Goal: Task Accomplishment & Management: Manage account settings

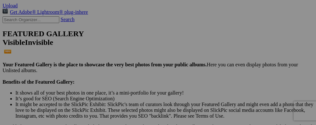
scroll to position [124, 0]
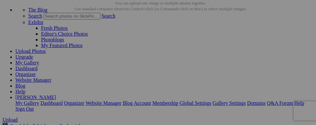
scroll to position [18, 0]
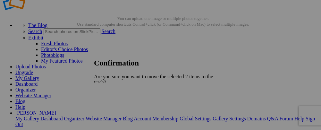
click at [115, 108] on span "Yes" at bounding box center [111, 110] width 7 height 5
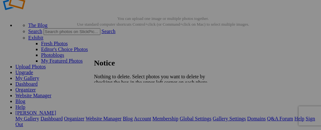
click at [105, 96] on span "Close" at bounding box center [100, 98] width 12 height 5
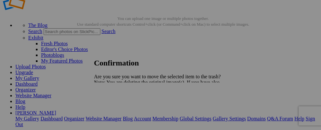
click at [115, 104] on span "Yes" at bounding box center [111, 104] width 7 height 5
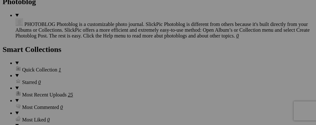
scroll to position [836, 0]
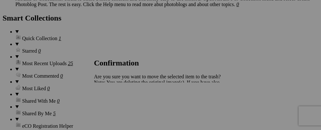
click at [115, 103] on span "Yes" at bounding box center [111, 104] width 7 height 5
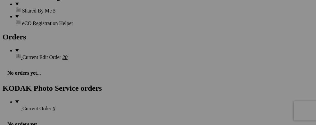
scroll to position [939, 0]
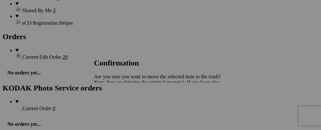
drag, startPoint x: 217, startPoint y: 103, endPoint x: 208, endPoint y: 107, distance: 9.9
click at [115, 104] on span "Yes" at bounding box center [111, 104] width 7 height 5
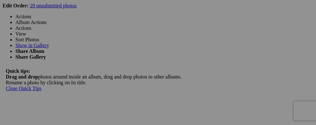
scroll to position [1173, 0]
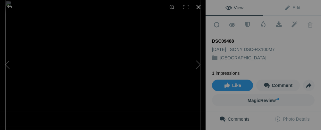
click at [201, 6] on div at bounding box center [198, 7] width 14 height 14
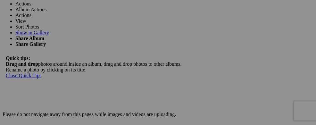
click at [31, 6] on span at bounding box center [31, 3] width 0 height 5
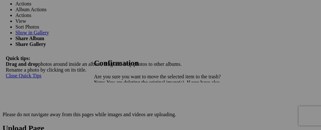
click at [115, 105] on span "Yes" at bounding box center [111, 104] width 7 height 5
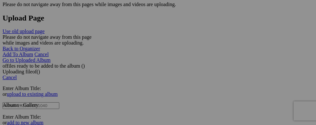
scroll to position [1289, 0]
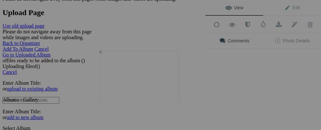
click at [173, 87] on button at bounding box center [181, 65] width 48 height 47
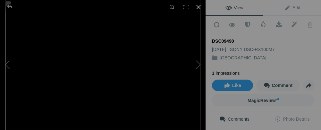
click at [198, 4] on div at bounding box center [198, 7] width 14 height 14
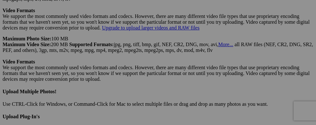
scroll to position [1848, 0]
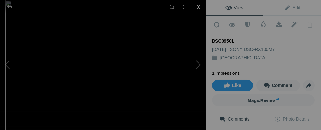
click at [198, 7] on div at bounding box center [198, 7] width 14 height 14
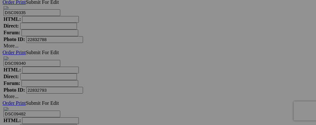
scroll to position [2314, 0]
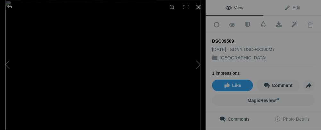
click at [197, 6] on div at bounding box center [198, 7] width 14 height 14
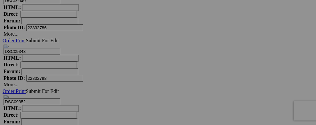
scroll to position [2536, 0]
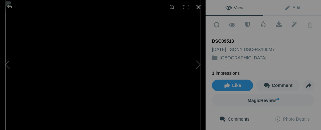
click at [198, 6] on div at bounding box center [198, 7] width 14 height 14
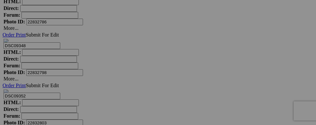
scroll to position [2523, 0]
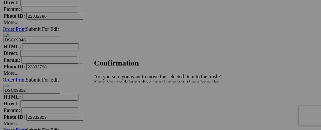
click at [115, 103] on span "Yes" at bounding box center [111, 104] width 7 height 5
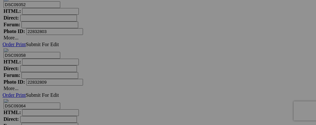
scroll to position [2626, 0]
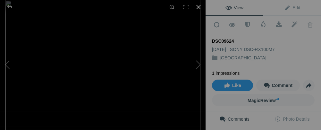
click at [199, 9] on div at bounding box center [198, 7] width 14 height 14
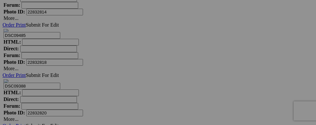
scroll to position [2745, 0]
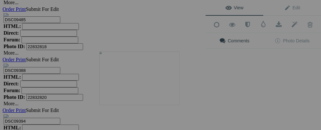
click at [136, 84] on img at bounding box center [139, 78] width 80 height 53
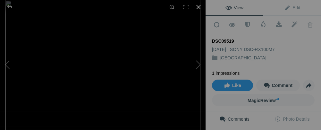
click at [199, 9] on div at bounding box center [198, 7] width 14 height 14
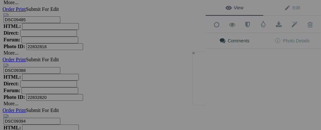
click at [234, 78] on div "View Edit Add to Quick Collection Remove from Quick Collection Hide from Public…" at bounding box center [262, 65] width 115 height 130
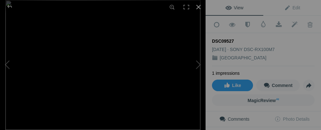
click at [200, 5] on div at bounding box center [198, 7] width 14 height 14
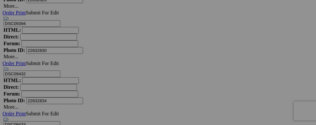
scroll to position [2861, 0]
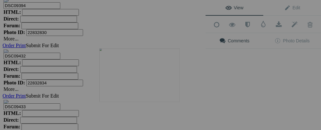
click at [141, 80] on img at bounding box center [139, 74] width 80 height 53
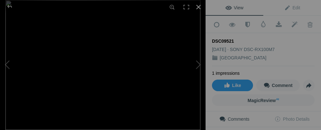
click at [200, 5] on div at bounding box center [198, 7] width 14 height 14
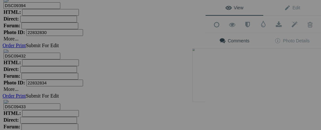
click at [237, 83] on div "View Edit Add to Quick Collection Remove from Quick Collection Hide from Public…" at bounding box center [262, 65] width 115 height 130
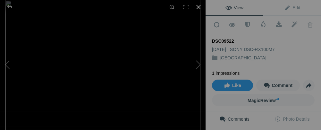
click at [197, 4] on div at bounding box center [198, 7] width 14 height 14
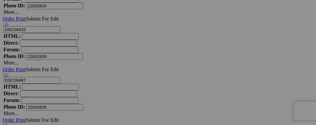
scroll to position [2950, 0]
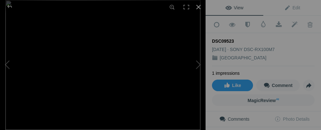
click at [197, 7] on div at bounding box center [198, 7] width 14 height 14
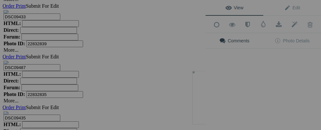
click at [235, 103] on div "View Edit Add to Quick Collection Remove from Quick Collection Hide from Public…" at bounding box center [262, 65] width 115 height 130
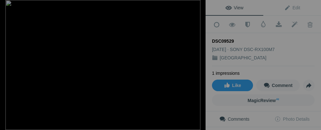
click at [198, 7] on div at bounding box center [198, 7] width 14 height 14
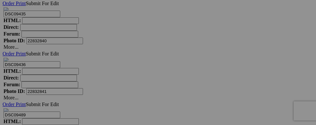
scroll to position [3070, 0]
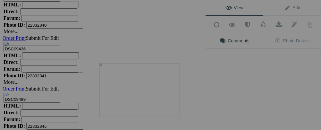
click at [130, 88] on img at bounding box center [139, 89] width 80 height 53
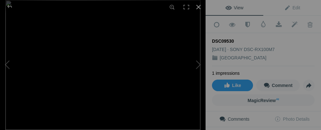
click at [199, 8] on div at bounding box center [198, 7] width 14 height 14
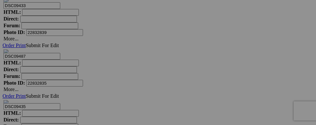
scroll to position [2967, 0]
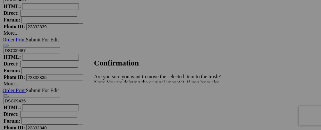
click at [115, 104] on span "Yes" at bounding box center [111, 104] width 7 height 5
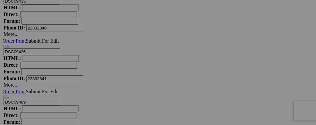
scroll to position [3104, 0]
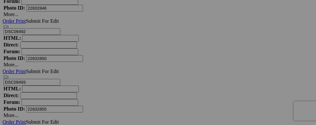
scroll to position [3305, 0]
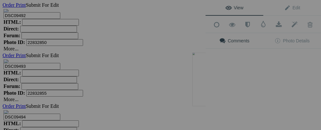
click at [238, 98] on div "View Edit Add to Quick Collection Remove from Quick Collection Hide from Public…" at bounding box center [262, 65] width 115 height 130
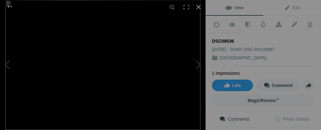
click at [200, 8] on div at bounding box center [198, 7] width 14 height 14
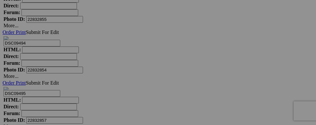
scroll to position [3407, 0]
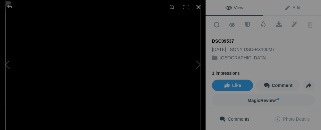
click at [199, 8] on div at bounding box center [198, 7] width 14 height 14
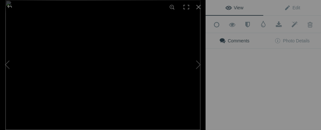
click at [239, 96] on div "View Edit Add to Quick Collection Remove from Quick Collection Hide from Public…" at bounding box center [262, 65] width 115 height 130
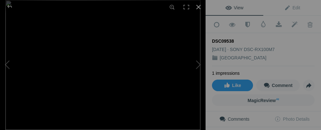
click at [199, 7] on div at bounding box center [198, 7] width 14 height 14
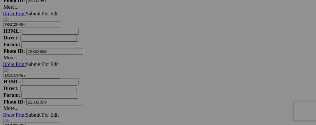
scroll to position [3518, 0]
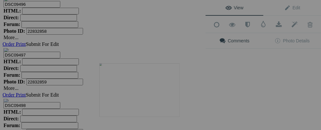
click at [141, 95] on img at bounding box center [139, 89] width 80 height 53
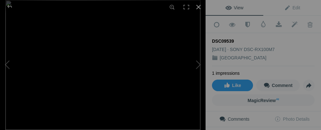
click at [198, 8] on div at bounding box center [198, 7] width 14 height 14
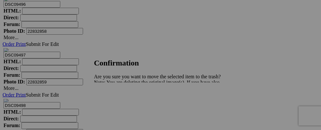
click at [115, 107] on span "Yes" at bounding box center [111, 104] width 7 height 5
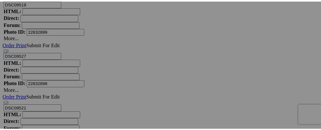
scroll to position [4547, 0]
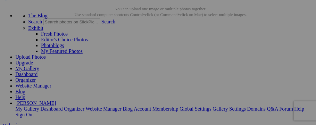
scroll to position [66, 0]
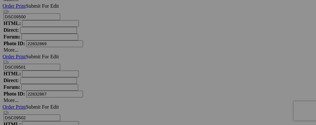
scroll to position [3735, 0]
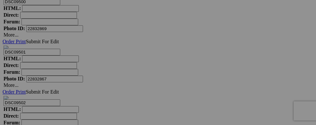
drag, startPoint x: 318, startPoint y: 8, endPoint x: 313, endPoint y: 49, distance: 41.6
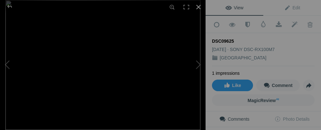
click at [200, 8] on div at bounding box center [198, 7] width 14 height 14
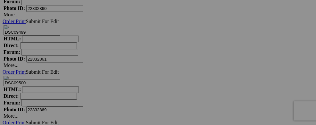
scroll to position [3641, 0]
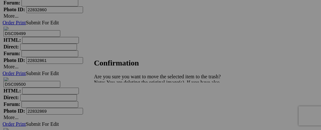
click at [212, 102] on div "Cancel Yes" at bounding box center [158, 105] width 128 height 6
drag, startPoint x: 213, startPoint y: 100, endPoint x: 213, endPoint y: 105, distance: 5.4
click at [213, 104] on div "Cancel Yes" at bounding box center [158, 105] width 128 height 6
click at [115, 105] on span "Yes" at bounding box center [111, 104] width 7 height 5
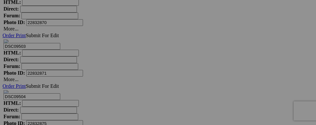
scroll to position [3854, 0]
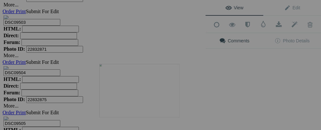
click at [130, 107] on img at bounding box center [139, 90] width 80 height 53
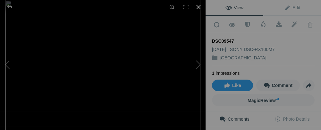
click at [197, 9] on div at bounding box center [198, 7] width 14 height 14
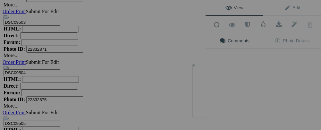
click at [240, 97] on div "View Edit Add to Quick Collection Remove from Quick Collection Hide from Public…" at bounding box center [262, 65] width 115 height 130
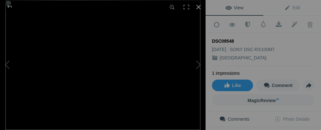
click at [198, 8] on div at bounding box center [198, 7] width 14 height 14
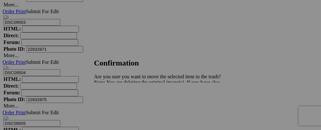
click at [115, 104] on span "Yes" at bounding box center [111, 104] width 7 height 5
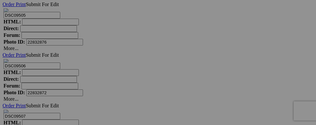
scroll to position [3978, 0]
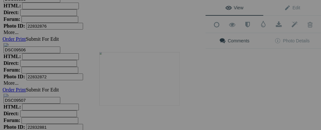
click at [153, 84] on img at bounding box center [139, 78] width 80 height 53
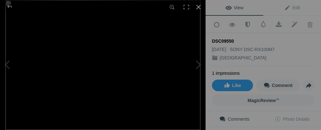
click at [198, 5] on div at bounding box center [198, 7] width 14 height 14
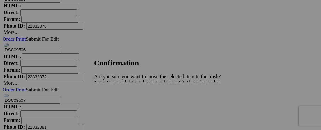
click at [115, 107] on span "Yes" at bounding box center [111, 104] width 7 height 5
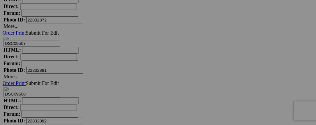
scroll to position [4072, 0]
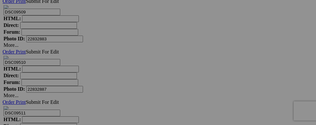
scroll to position [4192, 0]
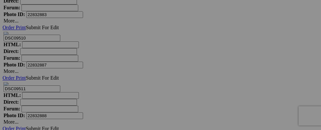
click at [0, 0] on div "View Edit Add to Quick Collection Remove from Quick Collection Hide from Public…" at bounding box center [0, 0] width 0 height 0
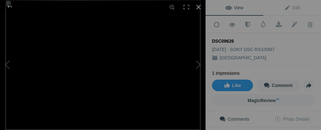
click at [200, 8] on div at bounding box center [198, 7] width 14 height 14
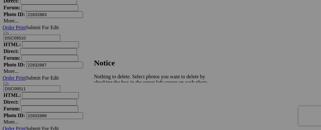
click at [105, 96] on span "Close" at bounding box center [100, 98] width 12 height 5
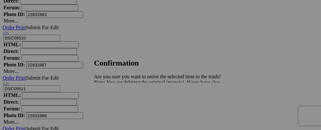
click at [115, 102] on span "Yes" at bounding box center [111, 104] width 7 height 5
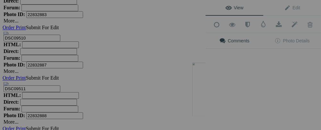
click at [247, 98] on div "View Edit Add to Quick Collection Remove from Quick Collection Hide from Public…" at bounding box center [262, 65] width 115 height 130
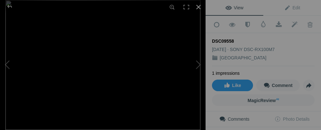
click at [198, 5] on div at bounding box center [198, 7] width 14 height 14
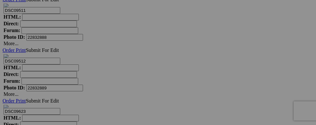
scroll to position [4307, 0]
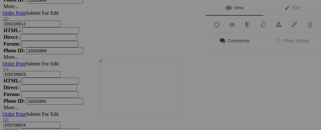
click at [153, 88] on img at bounding box center [139, 86] width 80 height 53
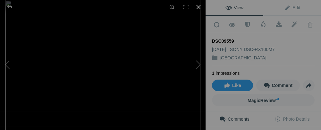
click at [197, 5] on div at bounding box center [198, 7] width 14 height 14
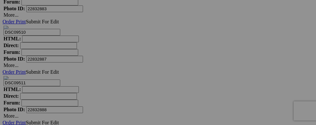
scroll to position [4205, 0]
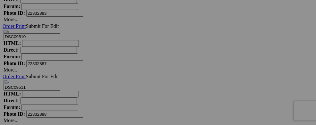
click at [0, 0] on div "View Edit Add to Quick Collection Remove from Quick Collection Hide from Public…" at bounding box center [0, 0] width 0 height 0
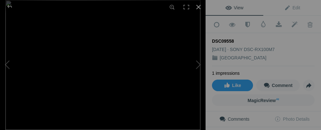
click at [200, 6] on div at bounding box center [198, 7] width 14 height 14
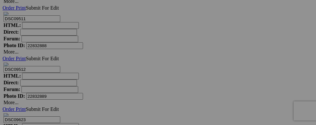
scroll to position [4303, 0]
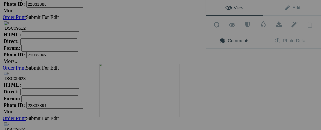
click at [150, 90] on img at bounding box center [139, 90] width 80 height 53
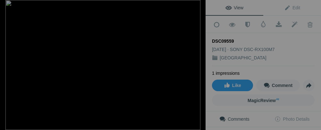
click at [199, 7] on div at bounding box center [198, 7] width 14 height 14
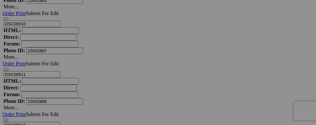
scroll to position [4200, 0]
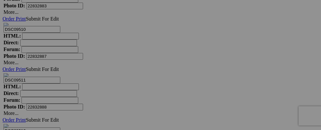
click at [0, 0] on div "View Edit Add to Quick Collection Remove from Quick Collection Hide from Public…" at bounding box center [0, 0] width 0 height 0
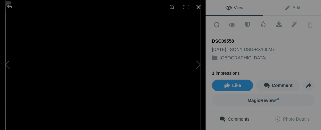
click at [200, 6] on div at bounding box center [198, 7] width 14 height 14
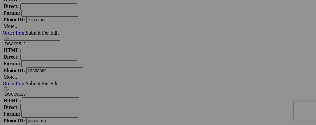
scroll to position [4312, 0]
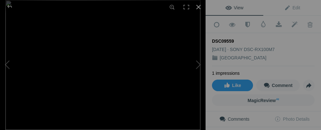
click at [200, 7] on div at bounding box center [198, 7] width 14 height 14
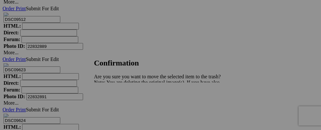
click at [115, 104] on span "Yes" at bounding box center [111, 104] width 7 height 5
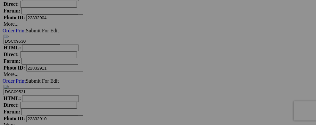
scroll to position [4764, 0]
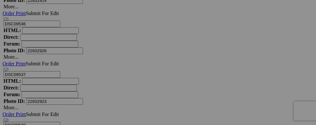
scroll to position [5093, 0]
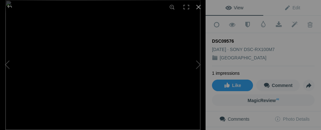
click at [198, 8] on div at bounding box center [198, 7] width 14 height 14
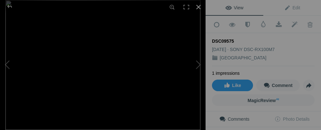
click at [200, 8] on div at bounding box center [198, 7] width 14 height 14
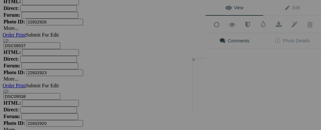
click at [239, 91] on div "View Edit Add to Quick Collection Remove from Quick Collection Hide from Public…" at bounding box center [262, 65] width 115 height 130
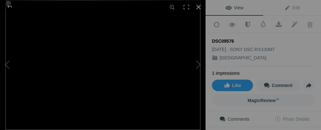
click at [198, 7] on div at bounding box center [198, 7] width 14 height 14
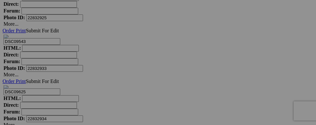
scroll to position [5324, 0]
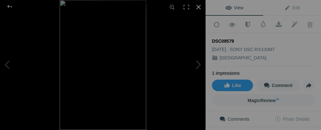
click at [199, 5] on div at bounding box center [198, 7] width 14 height 14
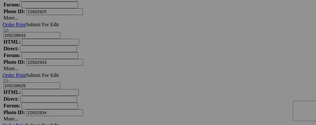
scroll to position [5311, 0]
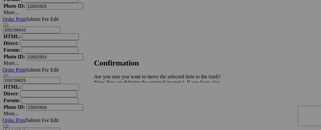
click at [115, 102] on link "Yes" at bounding box center [111, 104] width 7 height 5
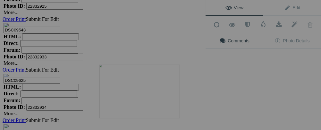
click at [163, 99] on img at bounding box center [139, 91] width 80 height 53
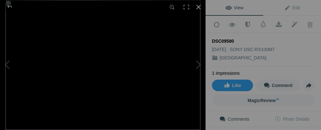
click at [199, 6] on div at bounding box center [198, 7] width 14 height 14
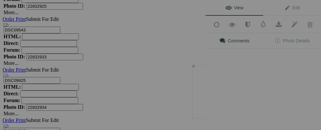
click at [243, 103] on div "View Edit Add to Quick Collection Remove from Quick Collection Hide from Public…" at bounding box center [262, 65] width 115 height 130
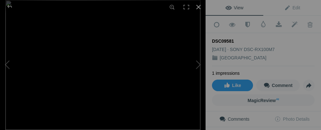
click at [196, 6] on div at bounding box center [198, 7] width 14 height 14
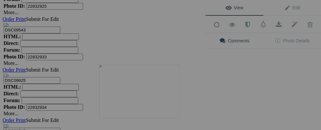
click at [134, 100] on img at bounding box center [139, 91] width 80 height 53
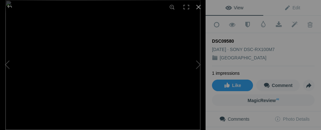
click at [199, 9] on div at bounding box center [198, 7] width 14 height 14
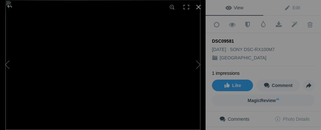
click at [201, 9] on div at bounding box center [198, 7] width 14 height 14
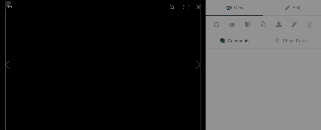
click at [145, 94] on img at bounding box center [102, 65] width 195 height 130
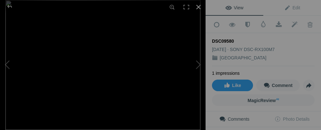
click at [198, 5] on div at bounding box center [198, 7] width 14 height 14
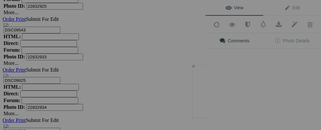
click at [226, 98] on div "View Edit Add to Quick Collection Remove from Quick Collection Hide from Public…" at bounding box center [262, 65] width 115 height 130
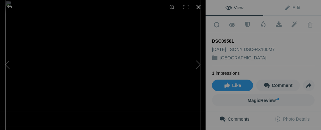
click at [199, 5] on div at bounding box center [198, 7] width 14 height 14
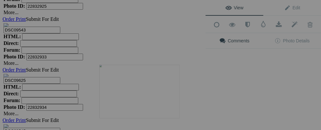
click at [131, 94] on img at bounding box center [139, 91] width 80 height 53
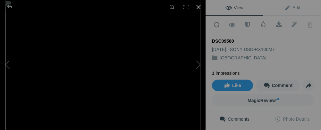
click at [198, 5] on div at bounding box center [198, 7] width 14 height 14
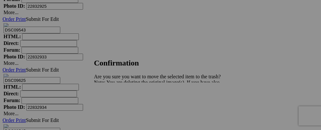
click at [115, 106] on span "Yes" at bounding box center [111, 104] width 7 height 5
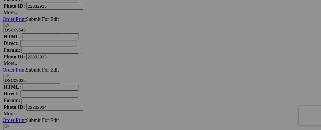
click at [0, 0] on div "View Edit Add to Quick Collection Remove from Quick Collection Hide from Public…" at bounding box center [0, 0] width 0 height 0
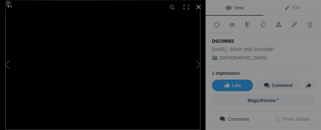
click at [197, 7] on div at bounding box center [198, 7] width 14 height 14
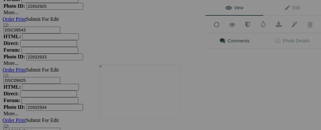
click at [135, 94] on img at bounding box center [139, 91] width 80 height 53
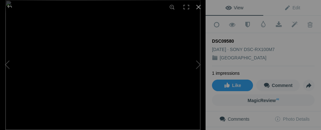
click at [197, 9] on div at bounding box center [198, 7] width 14 height 14
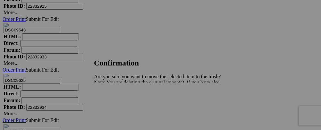
click at [115, 103] on span "Yes" at bounding box center [111, 104] width 7 height 5
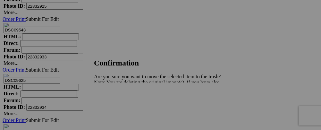
click at [115, 105] on link "Yes" at bounding box center [111, 104] width 7 height 5
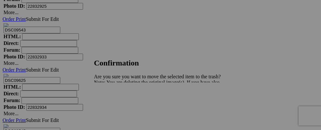
click at [115, 106] on span "Yes" at bounding box center [111, 104] width 7 height 5
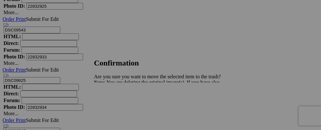
click at [115, 107] on span "Yes" at bounding box center [111, 104] width 7 height 5
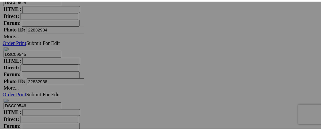
scroll to position [5344, 0]
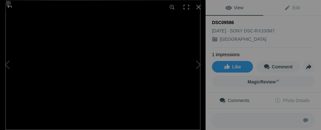
scroll to position [0, 0]
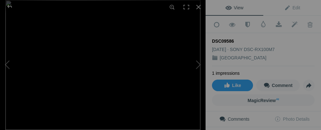
click at [46, 109] on img at bounding box center [102, 65] width 195 height 130
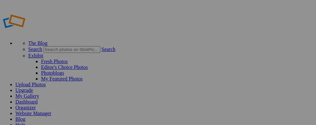
drag, startPoint x: 43, startPoint y: 64, endPoint x: 39, endPoint y: 50, distance: 14.4
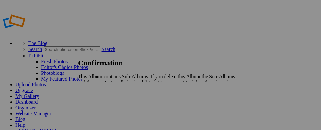
click at [92, 96] on span "Cancel" at bounding box center [85, 98] width 14 height 5
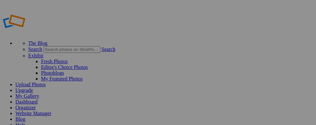
drag, startPoint x: 72, startPoint y: 76, endPoint x: 104, endPoint y: 76, distance: 32.0
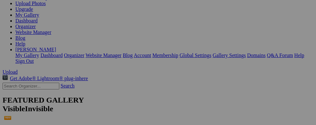
scroll to position [26, 0]
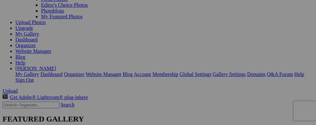
scroll to position [59, 0]
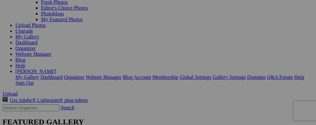
drag, startPoint x: 317, startPoint y: 26, endPoint x: 318, endPoint y: 49, distance: 23.1
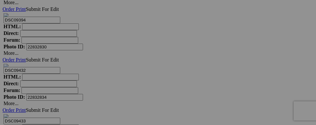
scroll to position [2853, 0]
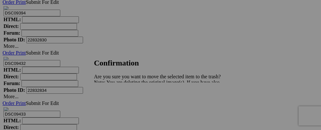
click at [115, 104] on span "Yes" at bounding box center [111, 104] width 7 height 5
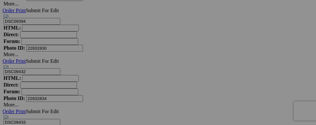
scroll to position [2866, 0]
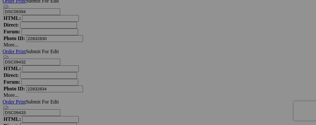
click at [132, 71] on img at bounding box center [139, 69] width 80 height 53
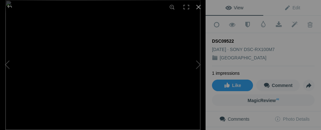
click at [199, 9] on div at bounding box center [198, 7] width 14 height 14
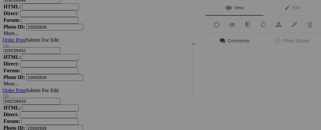
click at [242, 87] on div "View Edit Add to Quick Collection Remove from Quick Collection Hide from Public…" at bounding box center [262, 65] width 115 height 130
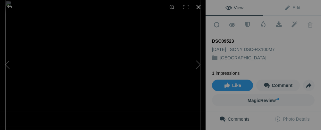
click at [197, 5] on div at bounding box center [198, 7] width 14 height 14
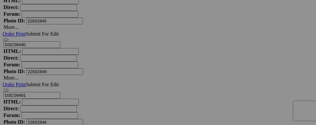
scroll to position [3178, 0]
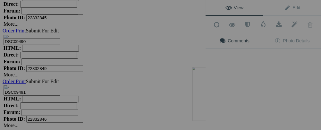
click at [234, 107] on div "View Edit Add to Quick Collection Remove from Quick Collection Hide from Public…" at bounding box center [262, 65] width 115 height 130
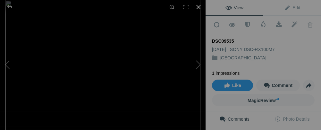
click at [197, 6] on div at bounding box center [198, 7] width 14 height 14
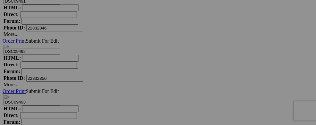
scroll to position [3294, 0]
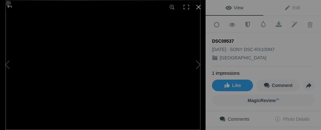
click at [197, 8] on div at bounding box center [198, 7] width 14 height 14
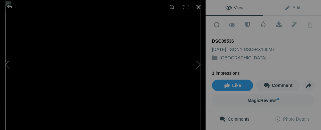
click at [198, 7] on div at bounding box center [198, 7] width 14 height 14
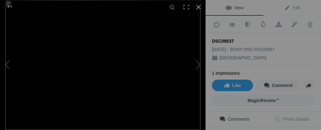
click at [198, 6] on div at bounding box center [198, 7] width 14 height 14
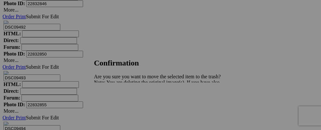
click at [115, 105] on link "Yes" at bounding box center [111, 104] width 7 height 5
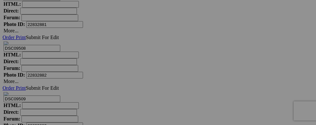
scroll to position [4097, 0]
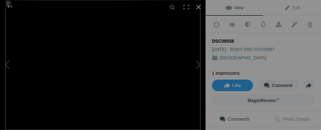
click at [195, 8] on div at bounding box center [198, 7] width 14 height 14
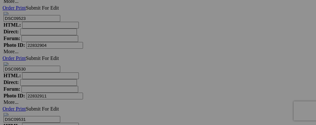
scroll to position [4673, 0]
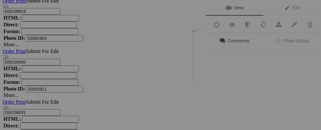
click at [231, 70] on div "View Edit Add to Quick Collection Remove from Quick Collection Hide from Public…" at bounding box center [262, 65] width 115 height 130
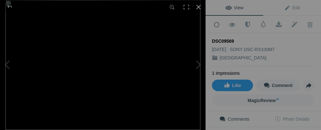
click at [197, 7] on div at bounding box center [198, 7] width 14 height 14
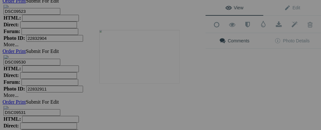
click at [144, 64] on img at bounding box center [139, 56] width 80 height 53
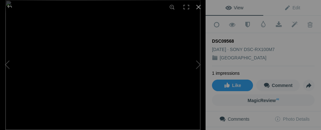
click at [200, 8] on div at bounding box center [198, 7] width 14 height 14
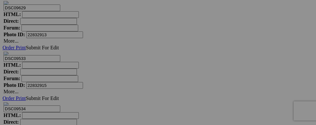
scroll to position [4891, 0]
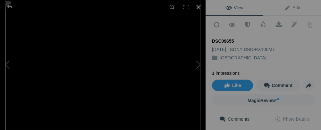
click at [197, 8] on div at bounding box center [198, 7] width 14 height 14
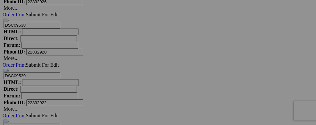
scroll to position [5096, 0]
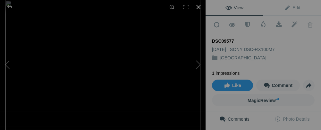
click at [198, 6] on div at bounding box center [198, 7] width 14 height 14
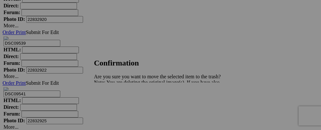
click at [115, 106] on span "Yes" at bounding box center [111, 104] width 7 height 5
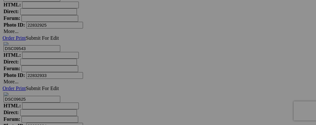
scroll to position [5216, 0]
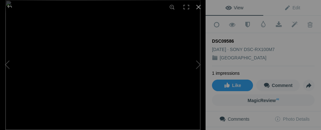
click at [198, 7] on div at bounding box center [198, 7] width 14 height 14
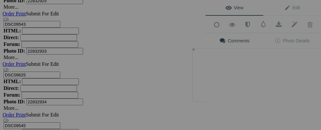
click at [234, 78] on div "View Edit Add to Quick Collection Remove from Quick Collection Hide from Public…" at bounding box center [262, 65] width 115 height 130
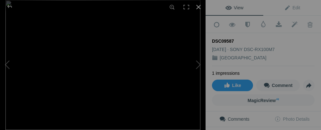
click at [197, 6] on div at bounding box center [198, 7] width 14 height 14
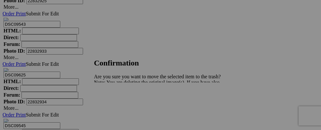
click at [115, 106] on span "Yes" at bounding box center [111, 104] width 7 height 5
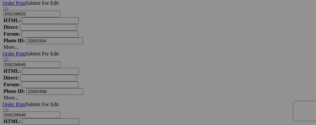
scroll to position [5314, 0]
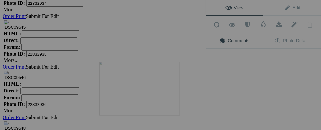
click at [152, 100] on img at bounding box center [139, 88] width 80 height 53
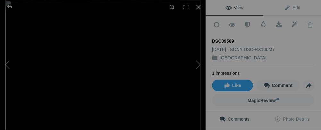
click at [107, 81] on img at bounding box center [102, 65] width 195 height 130
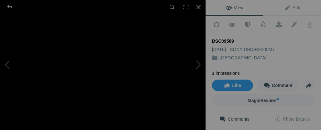
click at [107, 81] on img at bounding box center [87, -1] width 974 height 649
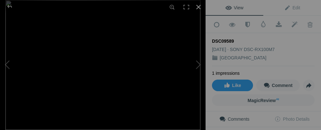
click at [198, 7] on div at bounding box center [198, 7] width 14 height 14
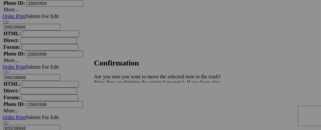
click at [115, 105] on span "Yes" at bounding box center [111, 104] width 7 height 5
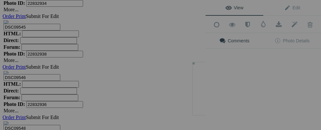
click at [231, 83] on div "View Edit Add to Quick Collection Remove from Quick Collection Hide from Public…" at bounding box center [262, 65] width 115 height 130
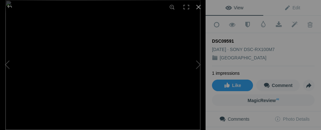
click at [198, 8] on div at bounding box center [198, 7] width 14 height 14
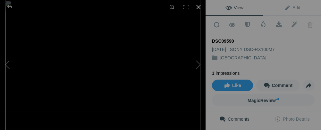
click at [200, 6] on div at bounding box center [198, 7] width 14 height 14
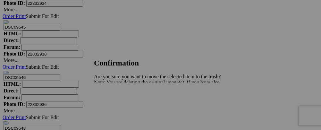
click at [115, 103] on span "Yes" at bounding box center [111, 104] width 7 height 5
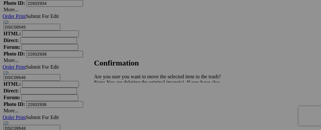
click at [216, 102] on div "Cancel Yes" at bounding box center [158, 105] width 128 height 6
click at [115, 104] on span "Yes" at bounding box center [111, 104] width 7 height 5
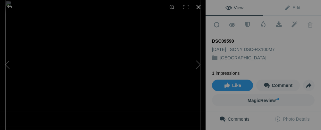
click at [199, 6] on div at bounding box center [198, 7] width 14 height 14
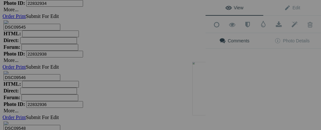
click at [229, 98] on div "View Edit Add to Quick Collection Remove from Quick Collection Hide from Public…" at bounding box center [262, 65] width 115 height 130
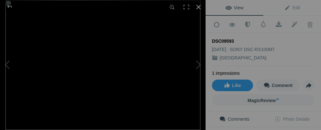
click at [196, 8] on div at bounding box center [198, 7] width 14 height 14
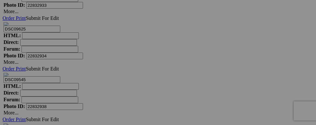
scroll to position [5300, 0]
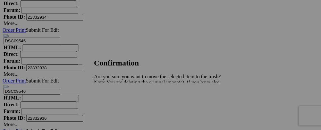
click at [115, 105] on span "Yes" at bounding box center [111, 104] width 7 height 5
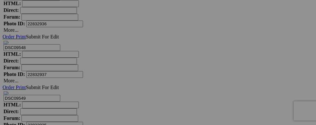
scroll to position [5411, 0]
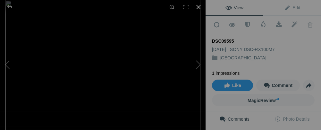
click at [201, 9] on div at bounding box center [198, 7] width 14 height 14
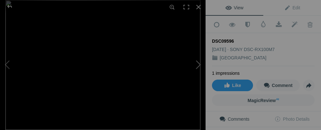
click at [171, 83] on button at bounding box center [181, 65] width 48 height 47
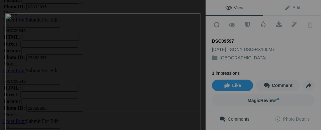
click at [207, 70] on div "DSC09597 View Edit Add to Quick Collection Remove from Quick Collection Hide fr…" at bounding box center [160, 65] width 321 height 130
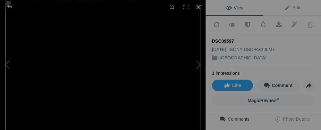
click at [199, 8] on div at bounding box center [198, 7] width 14 height 14
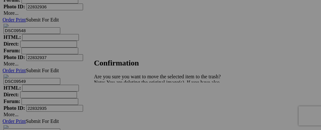
click at [115, 107] on span "Yes" at bounding box center [111, 104] width 7 height 5
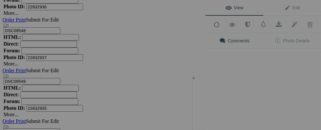
click at [227, 86] on div "View Edit Add to Quick Collection Remove from Quick Collection Hide from Public…" at bounding box center [262, 65] width 115 height 130
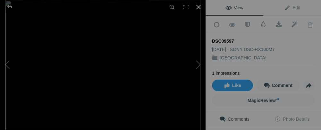
click at [200, 7] on div at bounding box center [198, 7] width 14 height 14
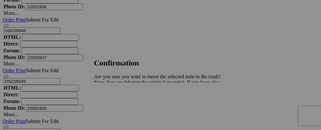
click at [115, 105] on span "Yes" at bounding box center [111, 104] width 7 height 5
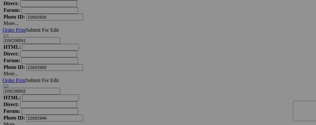
scroll to position [5527, 0]
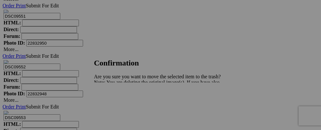
click at [115, 103] on span "Yes" at bounding box center [111, 104] width 7 height 5
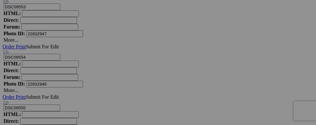
scroll to position [5655, 0]
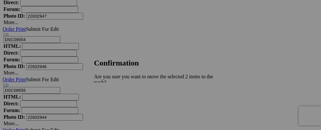
click at [115, 108] on span "Yes" at bounding box center [111, 110] width 7 height 5
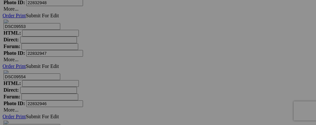
scroll to position [5642, 0]
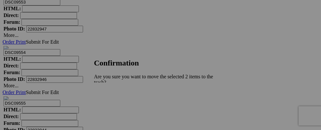
click at [115, 108] on span "Yes" at bounding box center [111, 110] width 7 height 5
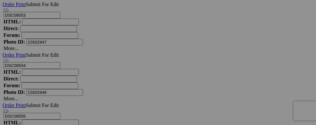
scroll to position [5646, 0]
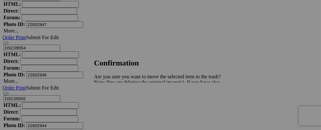
drag, startPoint x: 219, startPoint y: 107, endPoint x: 220, endPoint y: 103, distance: 3.7
click at [115, 103] on link "Yes" at bounding box center [111, 104] width 7 height 5
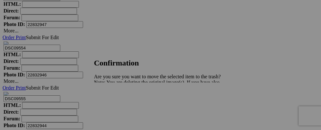
click at [115, 107] on link "Yes" at bounding box center [111, 104] width 7 height 5
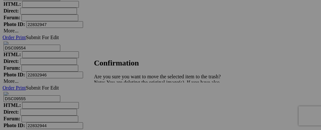
click at [115, 103] on link "Yes" at bounding box center [111, 104] width 7 height 5
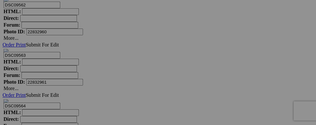
scroll to position [5984, 0]
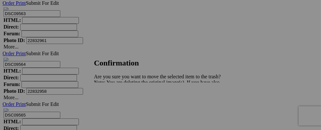
click at [115, 104] on span "Yes" at bounding box center [111, 104] width 7 height 5
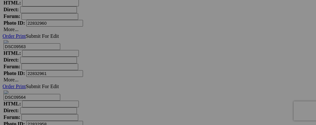
scroll to position [6101, 0]
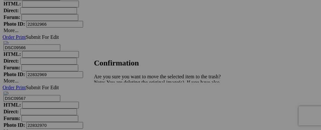
click at [115, 106] on link "Yes" at bounding box center [111, 104] width 7 height 5
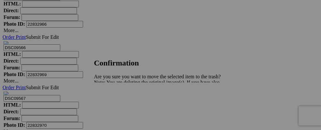
click at [115, 105] on span "Yes" at bounding box center [111, 104] width 7 height 5
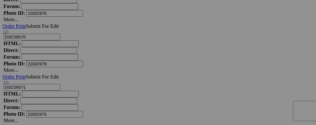
scroll to position [6332, 0]
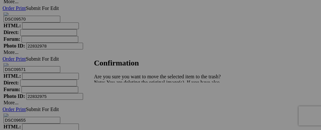
click at [115, 105] on span "Yes" at bounding box center [111, 104] width 7 height 5
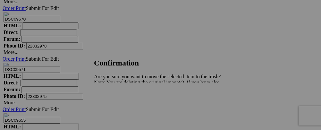
click at [115, 104] on link "Yes" at bounding box center [111, 104] width 7 height 5
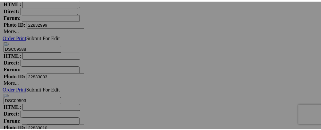
scroll to position [6776, 0]
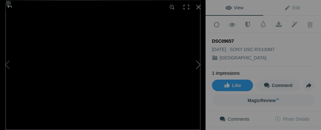
click at [186, 63] on button at bounding box center [181, 65] width 48 height 47
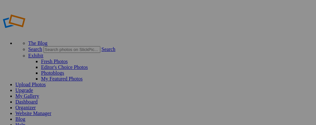
scroll to position [59, 0]
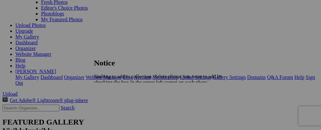
click at [105, 96] on span "Close" at bounding box center [100, 98] width 12 height 5
